Goal: Task Accomplishment & Management: Manage account settings

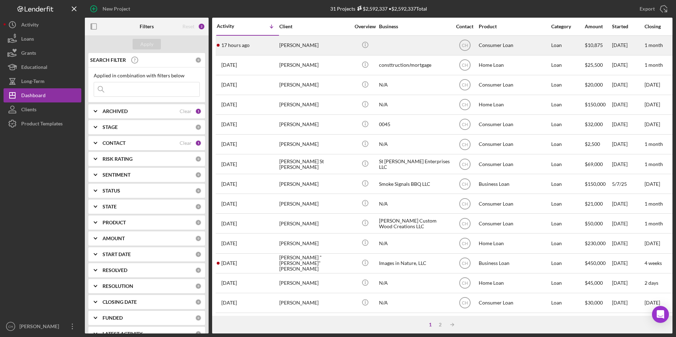
click at [298, 47] on div "[PERSON_NAME]" at bounding box center [314, 45] width 71 height 19
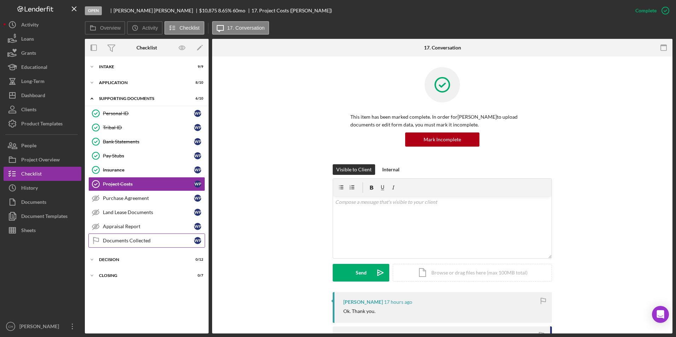
click at [115, 240] on div "Documents Collected" at bounding box center [148, 241] width 91 height 6
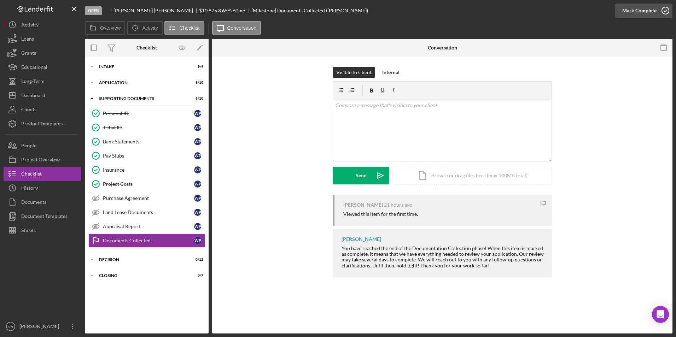
click at [645, 10] on div "Mark Complete" at bounding box center [639, 11] width 34 height 14
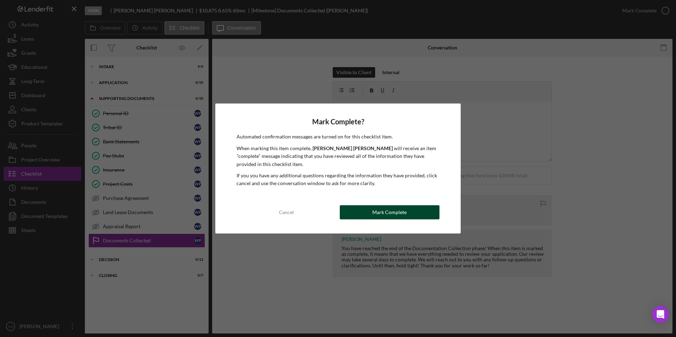
click at [389, 218] on div "Mark Complete" at bounding box center [389, 212] width 34 height 14
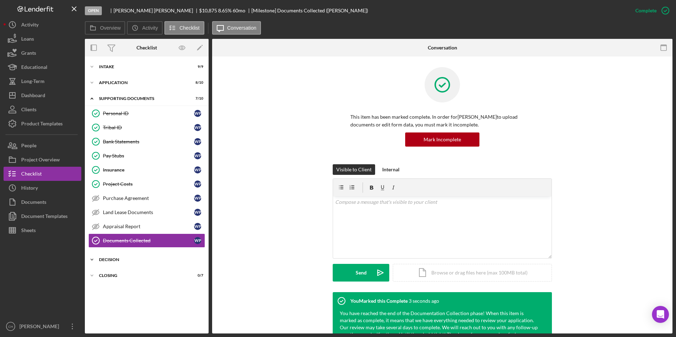
click at [103, 260] on div "Decision" at bounding box center [149, 260] width 101 height 4
